Goal: Task Accomplishment & Management: Use online tool/utility

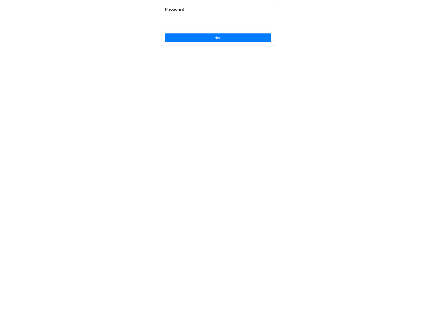
click at [200, 26] on input "text" at bounding box center [218, 25] width 106 height 10
paste input "wIj9yX"
type input "wIj9yX"
click at [205, 37] on button "Next" at bounding box center [218, 37] width 106 height 9
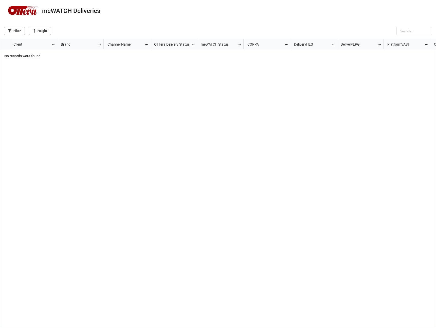
scroll to position [286, 432]
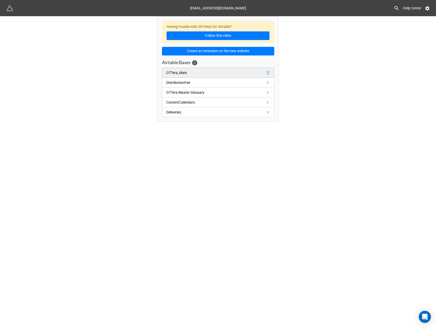
click at [195, 74] on link "OTTera_Main" at bounding box center [218, 73] width 112 height 10
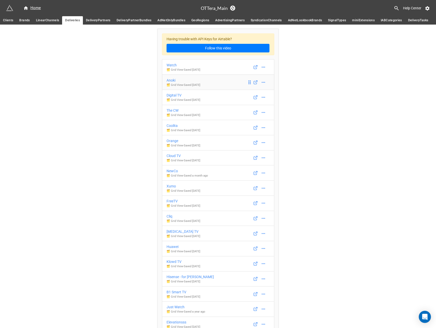
scroll to position [2325, 0]
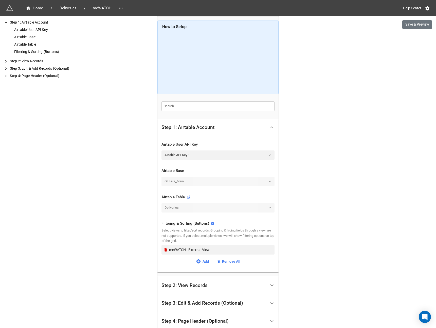
click at [209, 281] on div "Step 2: View Records" at bounding box center [213, 285] width 105 height 12
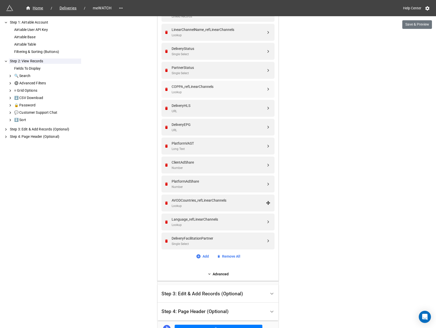
scroll to position [184, 0]
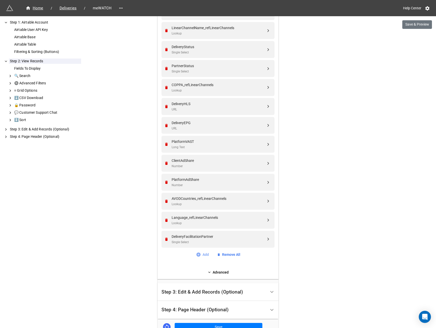
click at [196, 254] on icon at bounding box center [198, 254] width 4 height 4
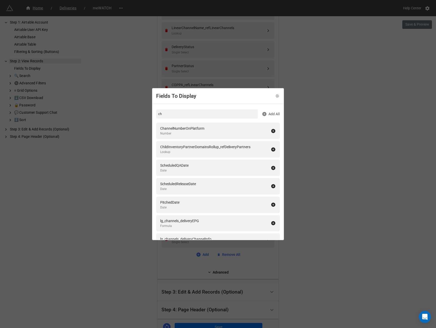
type input "c"
type input "linearchannelref"
click at [271, 130] on icon at bounding box center [273, 131] width 4 height 4
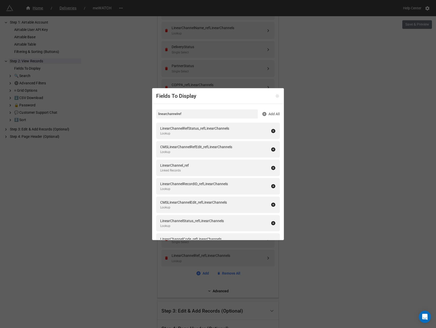
click at [275, 96] on icon at bounding box center [277, 96] width 4 height 4
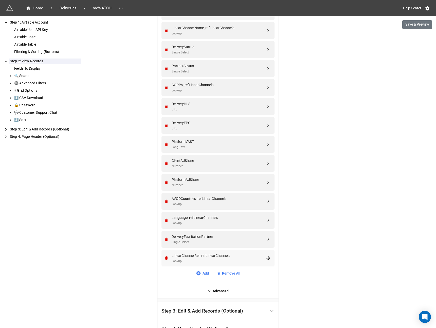
click at [188, 254] on div "LinearChannelRef_refLinearChannels" at bounding box center [218, 256] width 94 height 6
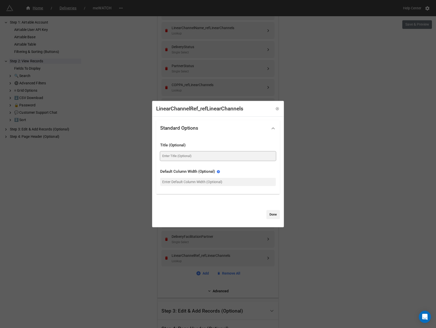
click at [193, 153] on input at bounding box center [217, 155] width 115 height 9
type input "Channel Name"
click at [277, 215] on link "Done" at bounding box center [272, 214] width 13 height 9
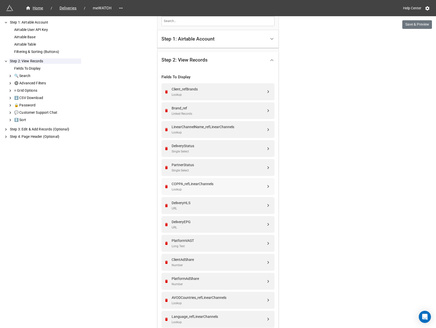
scroll to position [110, 0]
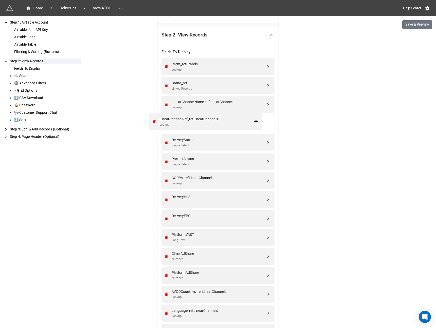
drag, startPoint x: 266, startPoint y: 258, endPoint x: 257, endPoint y: 122, distance: 135.8
click at [228, 121] on div "LinearChannelRef_refLinearChannels" at bounding box center [218, 121] width 94 height 6
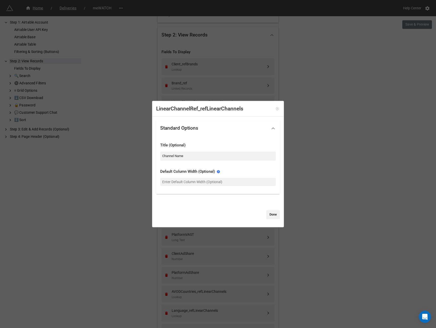
click at [275, 109] on icon at bounding box center [277, 109] width 4 height 4
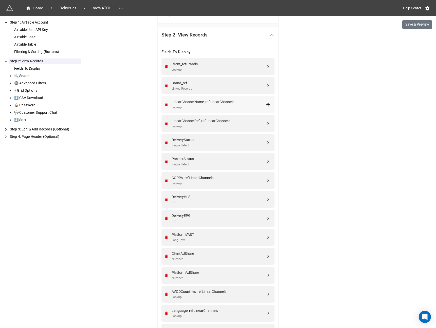
click at [248, 104] on div "LinearChannelName_refLinearChannels" at bounding box center [218, 102] width 94 height 6
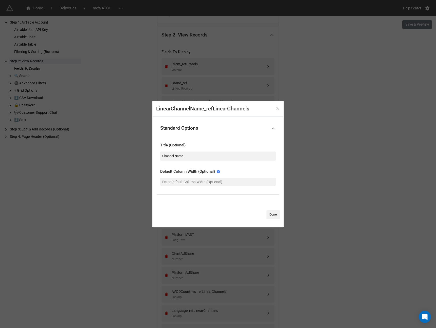
click at [275, 107] on link at bounding box center [276, 108] width 5 height 5
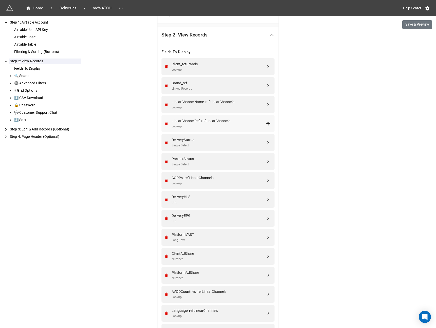
click at [245, 123] on div "LinearChannelRef_refLinearChannels" at bounding box center [218, 121] width 94 height 6
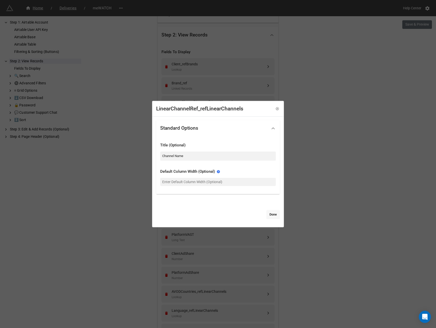
click at [267, 214] on link "Done" at bounding box center [272, 214] width 13 height 9
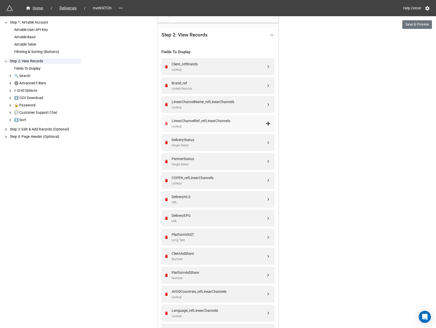
click at [166, 123] on icon "Remove" at bounding box center [166, 123] width 3 height 3
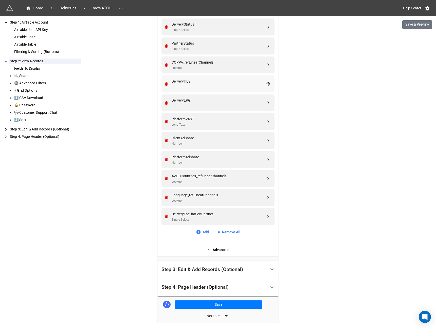
scroll to position [227, 0]
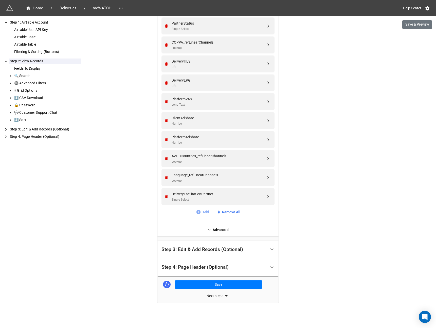
click at [200, 213] on link "Add" at bounding box center [202, 212] width 13 height 6
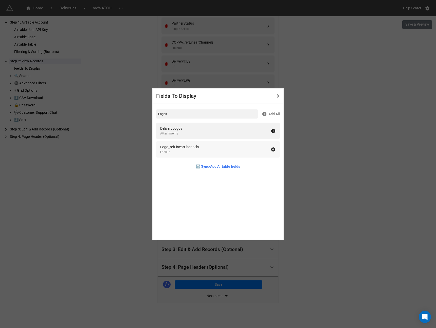
type input "Logos"
click at [272, 149] on icon at bounding box center [273, 149] width 4 height 4
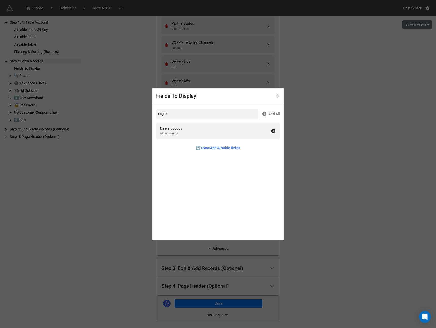
click at [276, 95] on icon at bounding box center [277, 96] width 4 height 4
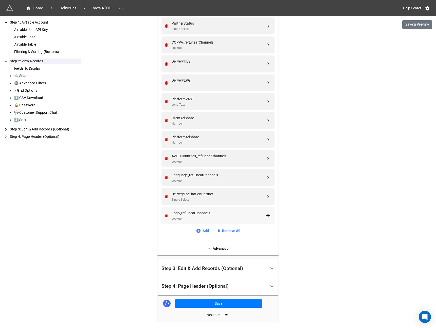
click at [192, 215] on div "Logo_refLinearChannels" at bounding box center [218, 213] width 94 height 6
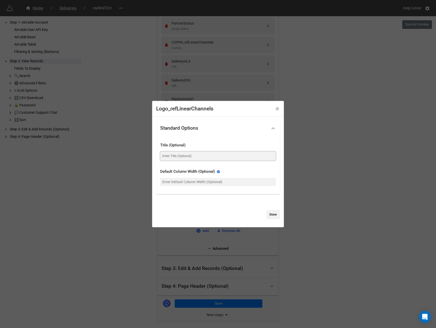
click at [178, 151] on input at bounding box center [217, 155] width 115 height 9
type input "Logo"
click at [269, 214] on link "Done" at bounding box center [272, 214] width 13 height 9
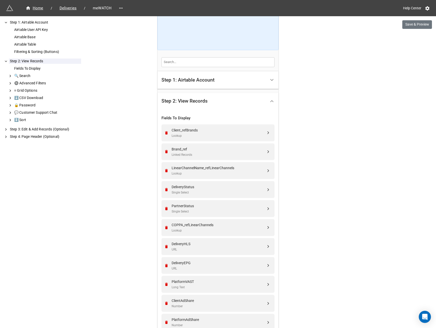
scroll to position [0, 0]
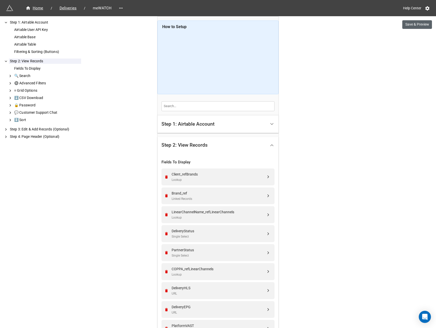
click at [400, 22] on div "Home / Deliveries / meWATCH Help Center Save & Preview How to Setup Step 1: Air…" at bounding box center [218, 287] width 436 height 574
click at [415, 23] on button "Save & Preview" at bounding box center [417, 24] width 30 height 9
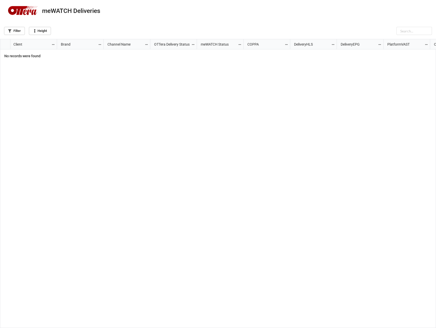
scroll to position [286, 432]
